Goal: Find specific page/section: Find specific page/section

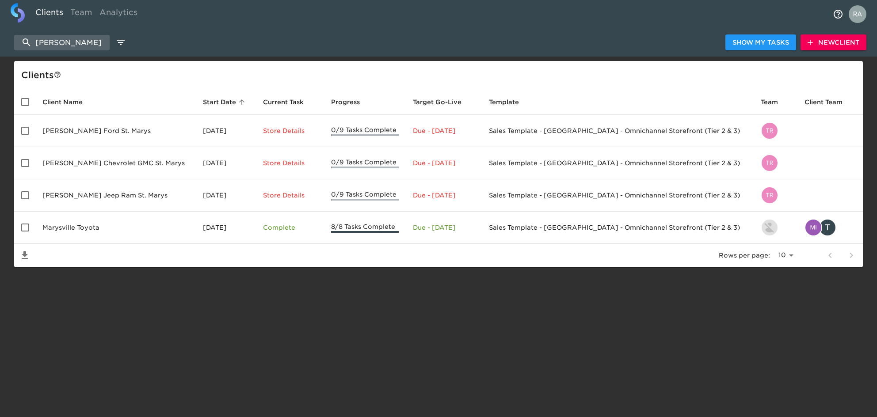
select select "10"
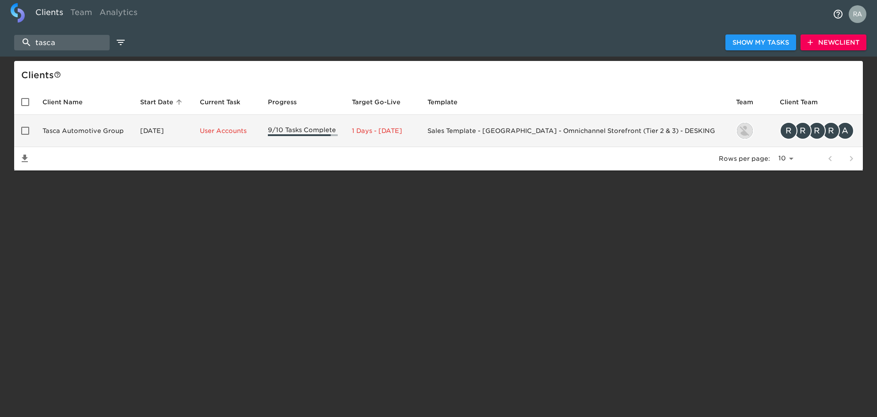
type input "tasca"
click at [69, 130] on td "Tasca Automotive Group" at bounding box center [84, 131] width 98 height 32
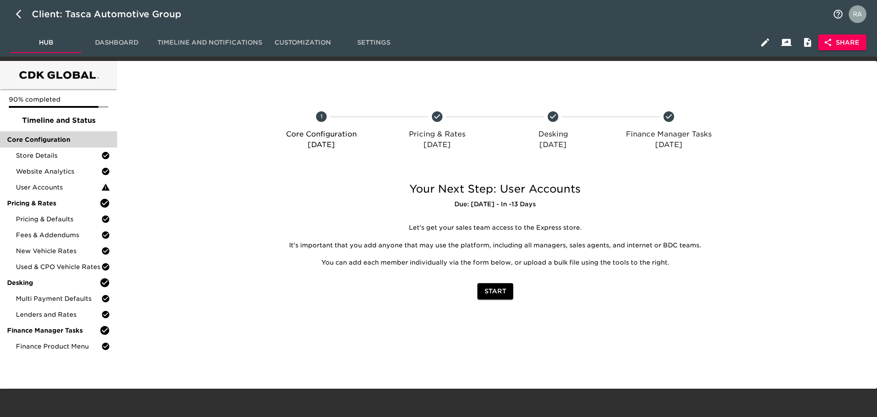
click at [43, 139] on span "Core Configuration" at bounding box center [58, 139] width 103 height 9
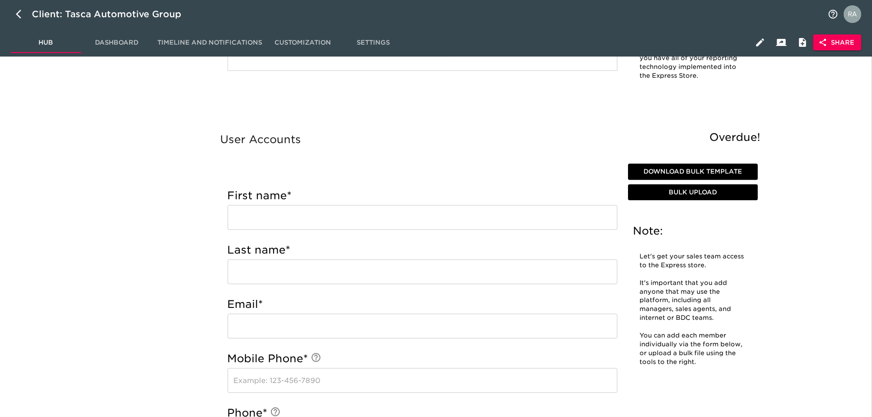
scroll to position [1767, 0]
